Goal: Ask a question

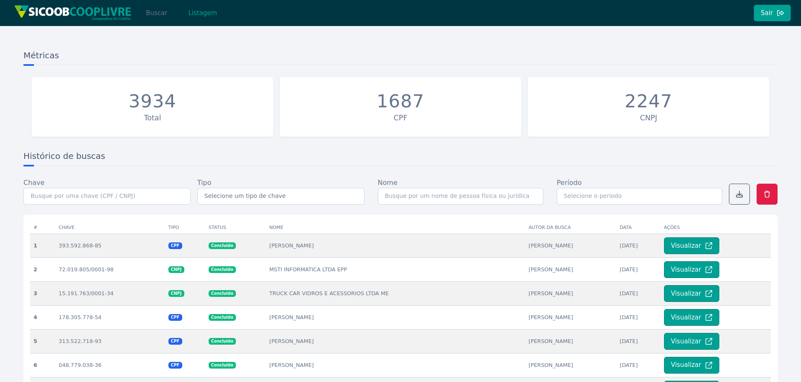
click at [157, 15] on button "Buscar" at bounding box center [157, 13] width 36 height 17
click at [156, 16] on button "Buscar" at bounding box center [157, 13] width 36 height 17
